Goal: Find specific page/section: Find specific page/section

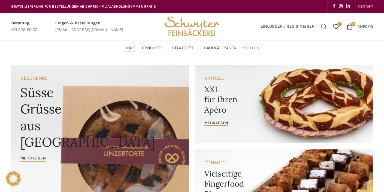
click at [257, 48] on span "Stellen" at bounding box center [251, 48] width 17 height 6
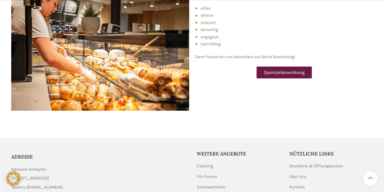
scroll to position [830, 0]
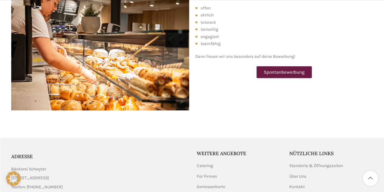
click at [281, 66] on link "Spontanbewerbung" at bounding box center [283, 72] width 55 height 12
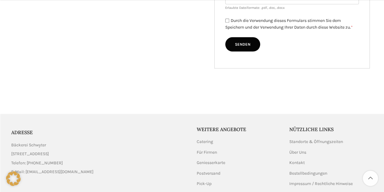
scroll to position [317, 0]
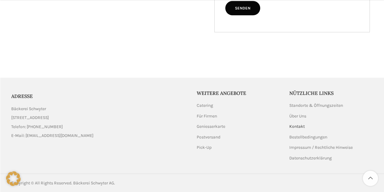
click at [296, 127] on link "Kontakt" at bounding box center [297, 126] width 16 height 6
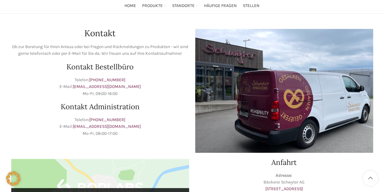
scroll to position [42, 0]
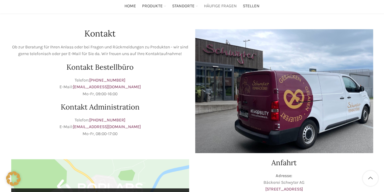
click at [217, 4] on span "Häufige Fragen" at bounding box center [220, 6] width 33 height 6
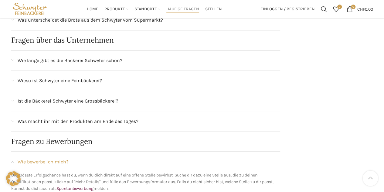
scroll to position [456, 0]
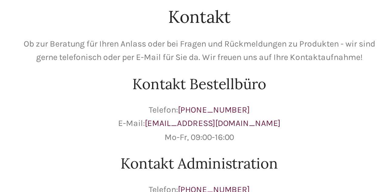
scroll to position [21, 0]
